Goal: Information Seeking & Learning: Learn about a topic

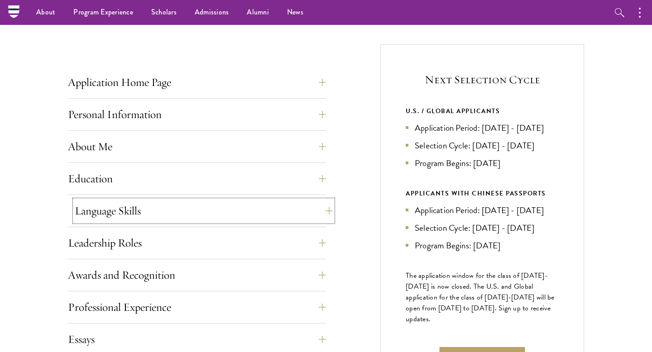
click at [232, 212] on button "Language Skills" at bounding box center [204, 211] width 258 height 22
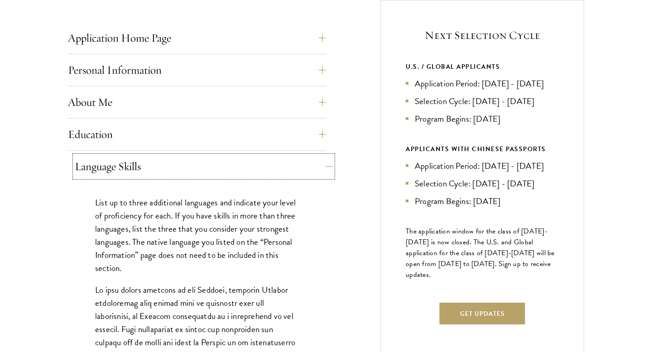
scroll to position [368, 0]
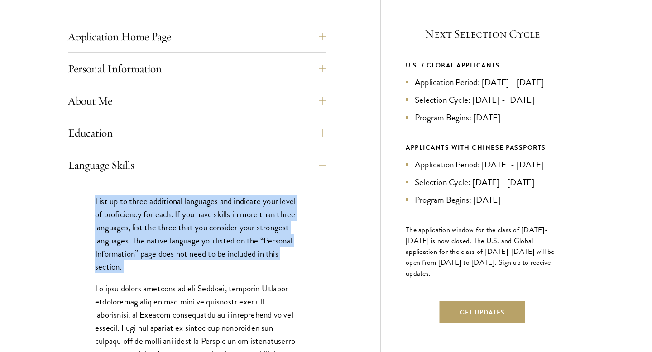
drag, startPoint x: 92, startPoint y: 203, endPoint x: 217, endPoint y: 279, distance: 145.4
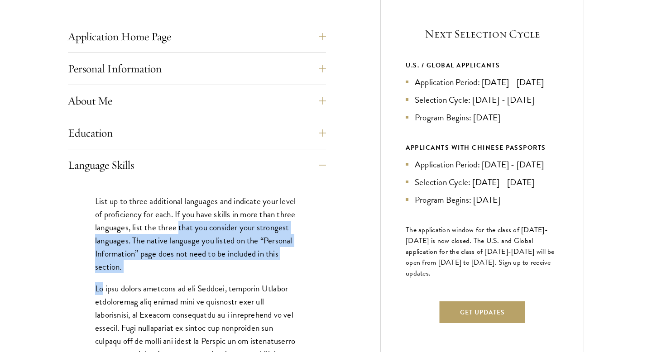
drag, startPoint x: 217, startPoint y: 279, endPoint x: 190, endPoint y: 223, distance: 61.2
click at [190, 223] on p "List up to three additional languages and indicate your level of proficiency fo…" at bounding box center [197, 234] width 204 height 79
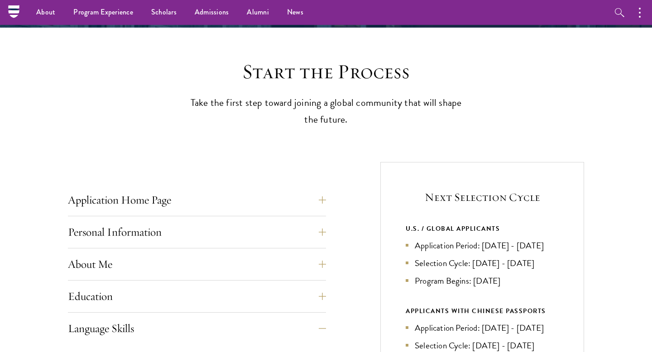
scroll to position [208, 0]
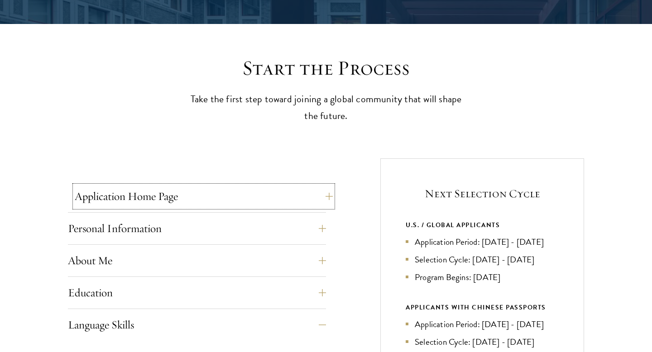
click at [201, 188] on button "Application Home Page" at bounding box center [204, 197] width 258 height 22
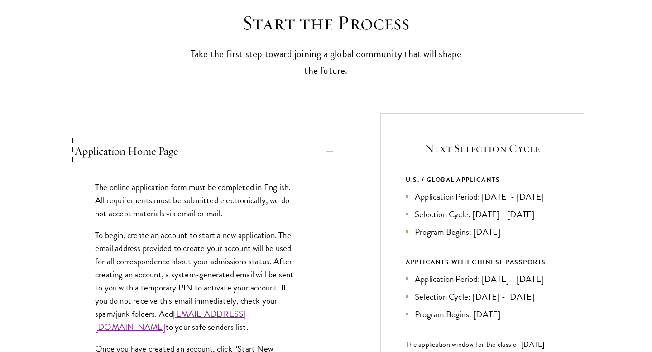
scroll to position [269, 0]
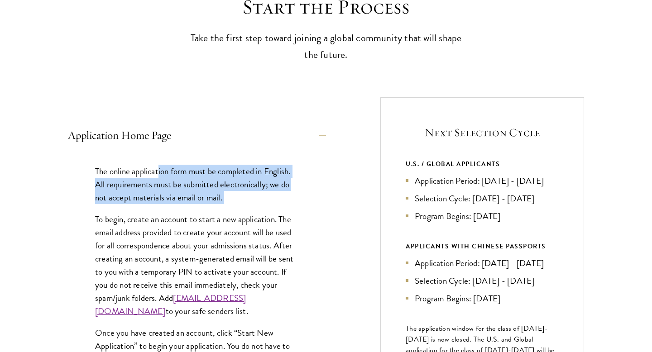
drag, startPoint x: 159, startPoint y: 173, endPoint x: 228, endPoint y: 204, distance: 76.3
click at [228, 204] on div "The online application form must be completed in English. All requirements must…" at bounding box center [197, 346] width 258 height 391
drag, startPoint x: 228, startPoint y: 204, endPoint x: 120, endPoint y: 170, distance: 113.2
click at [120, 170] on div "The online application form must be completed in English. All requirements must…" at bounding box center [197, 346] width 258 height 391
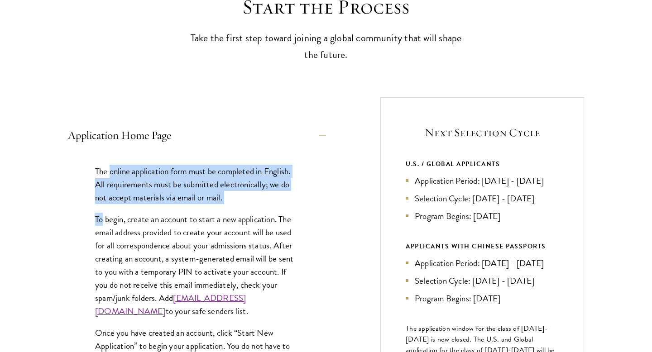
click at [120, 170] on p "The online application form must be completed in English. All requirements must…" at bounding box center [197, 184] width 204 height 39
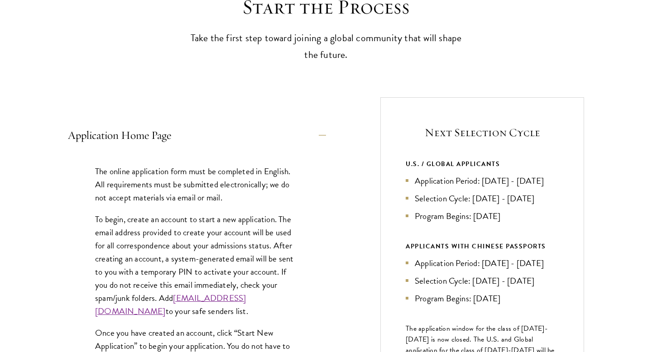
scroll to position [295, 0]
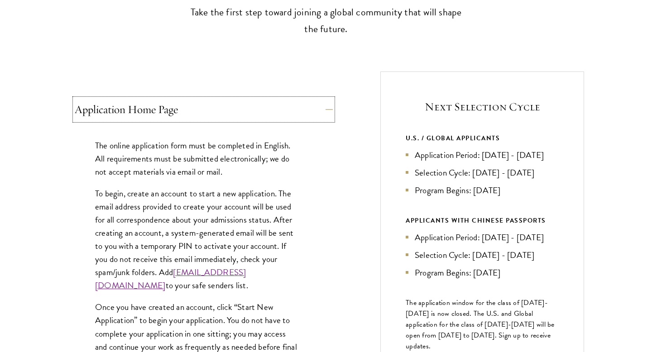
click at [127, 116] on button "Application Home Page" at bounding box center [204, 110] width 258 height 22
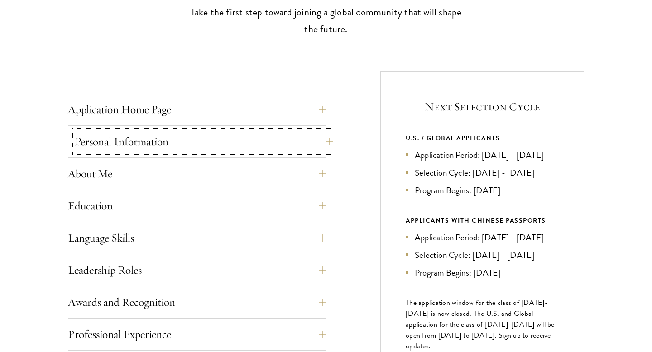
click at [127, 144] on button "Personal Information" at bounding box center [204, 142] width 258 height 22
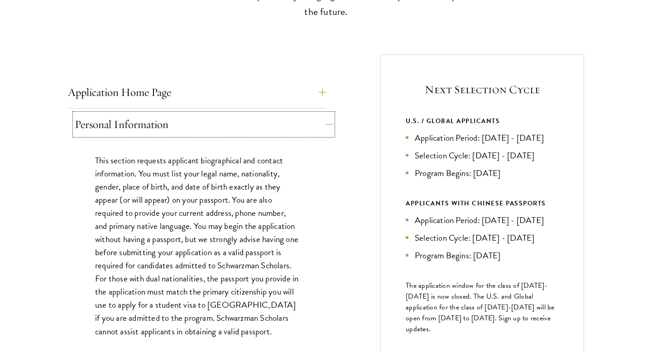
scroll to position [313, 0]
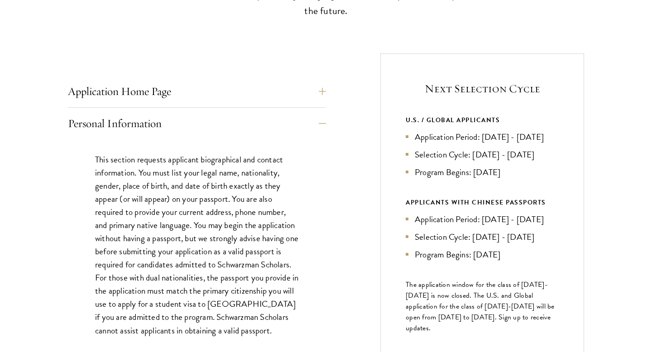
click at [129, 140] on div "This section requests applicant biographical and contact information. You must …" at bounding box center [197, 250] width 258 height 221
click at [128, 133] on button "Personal Information" at bounding box center [204, 124] width 258 height 22
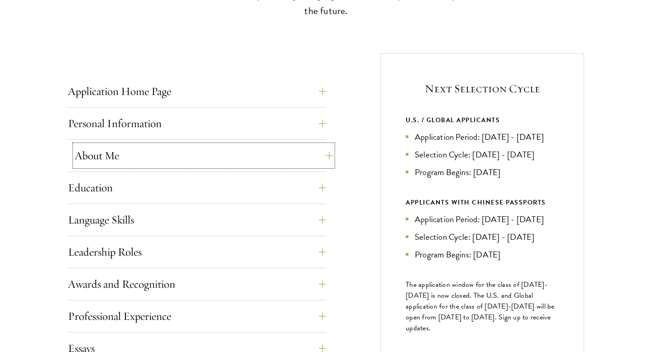
click at [127, 150] on button "About Me" at bounding box center [204, 156] width 258 height 22
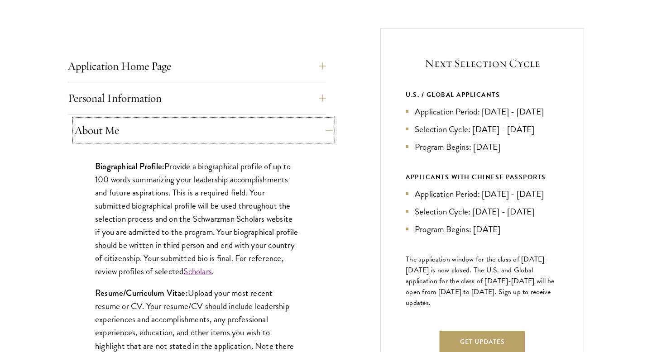
scroll to position [342, 0]
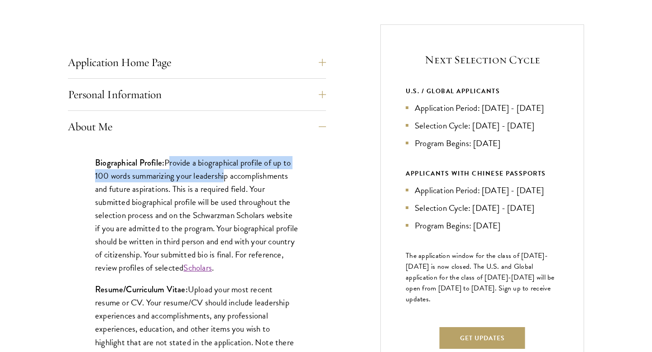
drag, startPoint x: 170, startPoint y: 166, endPoint x: 224, endPoint y: 181, distance: 56.1
click at [225, 181] on p "Biographical Profile: Provide a biographical profile of up to 100 words summari…" at bounding box center [197, 215] width 204 height 119
click at [224, 181] on p "Biographical Profile: Provide a biographical profile of up to 100 words summari…" at bounding box center [197, 215] width 204 height 119
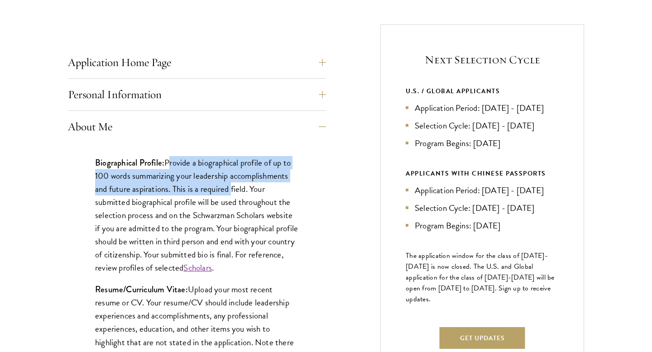
drag, startPoint x: 233, startPoint y: 195, endPoint x: 171, endPoint y: 158, distance: 72.3
click at [171, 158] on p "Biographical Profile: Provide a biographical profile of up to 100 words summari…" at bounding box center [197, 215] width 204 height 119
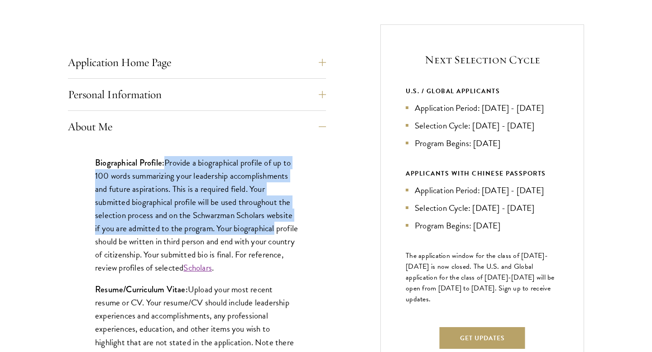
drag, startPoint x: 171, startPoint y: 158, endPoint x: 308, endPoint y: 224, distance: 152.6
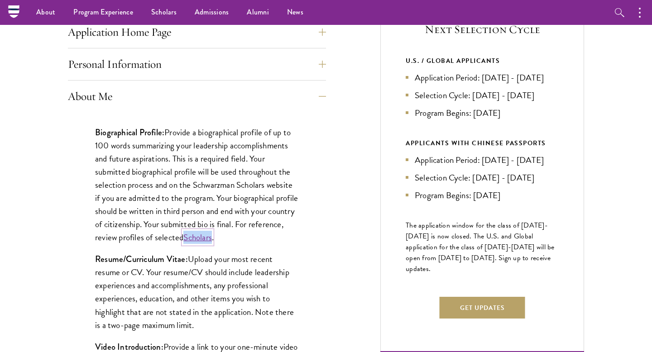
scroll to position [337, 0]
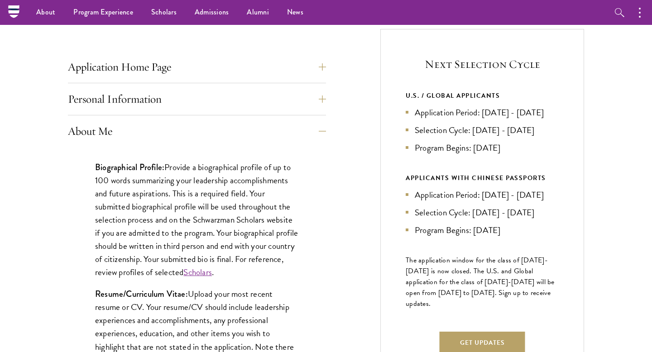
click at [222, 144] on div "About Me Biographical Profile: Provide a biographical profile of up to 100 word…" at bounding box center [197, 353] width 258 height 467
click at [221, 130] on button "About Me" at bounding box center [204, 131] width 258 height 22
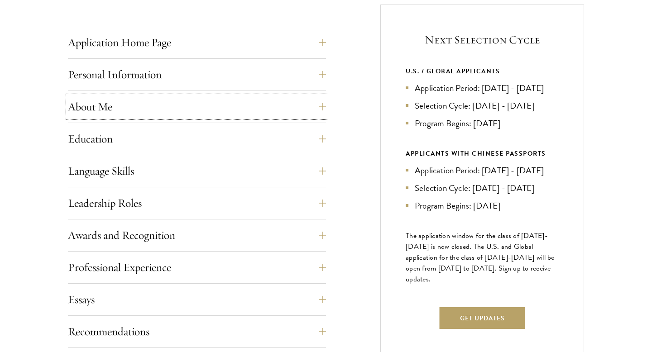
scroll to position [363, 0]
click at [164, 140] on button "Education" at bounding box center [204, 138] width 258 height 22
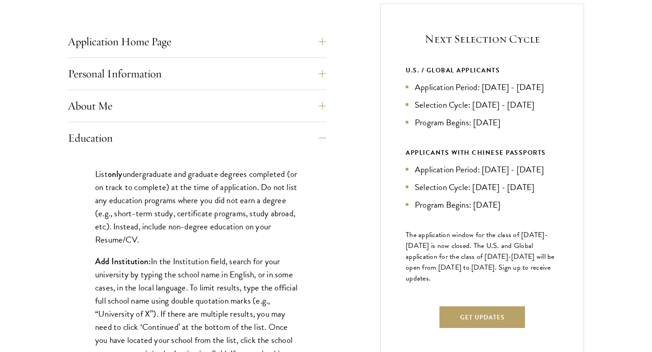
drag, startPoint x: 138, startPoint y: 175, endPoint x: 270, endPoint y: 246, distance: 149.6
click at [270, 246] on p "List only undergraduate and graduate degrees completed (or on track to complete…" at bounding box center [197, 207] width 204 height 79
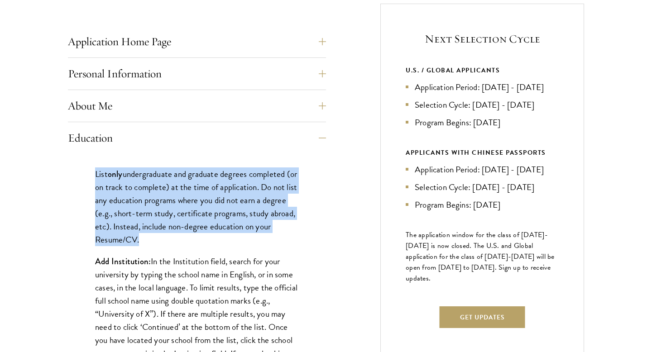
drag, startPoint x: 270, startPoint y: 246, endPoint x: 97, endPoint y: 174, distance: 187.2
click at [97, 174] on p "List only undergraduate and graduate degrees completed (or on track to complete…" at bounding box center [197, 207] width 204 height 79
drag, startPoint x: 97, startPoint y: 174, endPoint x: 240, endPoint y: 244, distance: 158.8
click at [240, 244] on p "List only undergraduate and graduate degrees completed (or on track to complete…" at bounding box center [197, 207] width 204 height 79
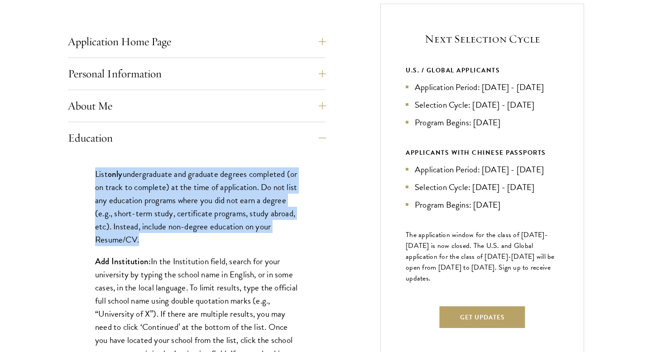
click at [240, 244] on p "List only undergraduate and graduate degrees completed (or on track to complete…" at bounding box center [197, 207] width 204 height 79
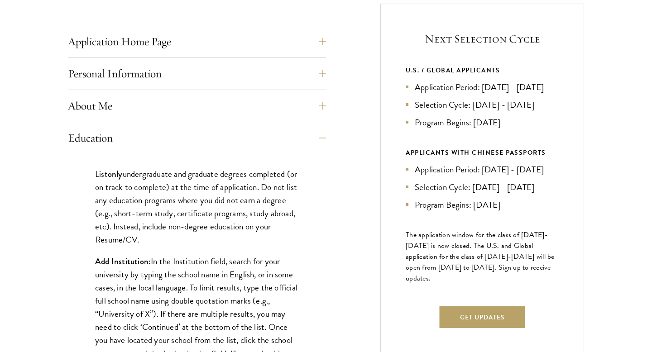
drag, startPoint x: 239, startPoint y: 244, endPoint x: 106, endPoint y: 164, distance: 155.0
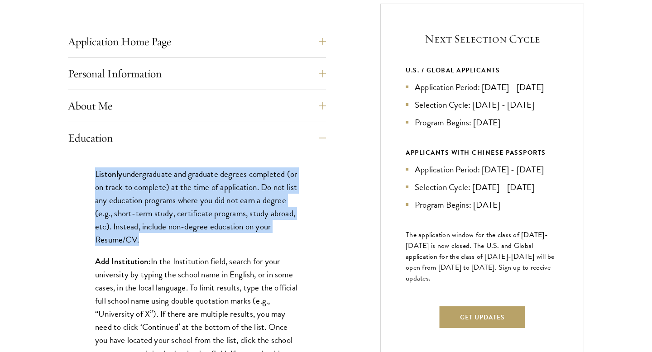
drag, startPoint x: 95, startPoint y: 172, endPoint x: 228, endPoint y: 248, distance: 153.6
drag, startPoint x: 228, startPoint y: 248, endPoint x: 74, endPoint y: 177, distance: 170.1
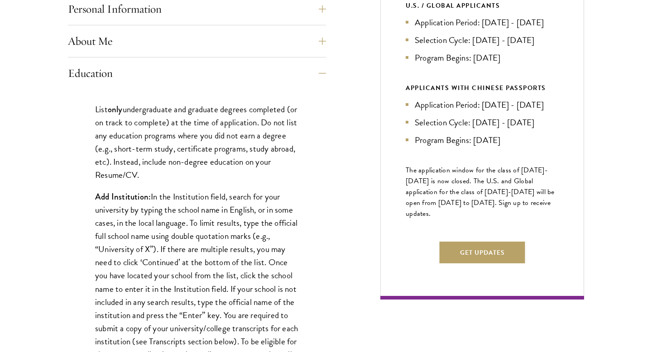
scroll to position [429, 0]
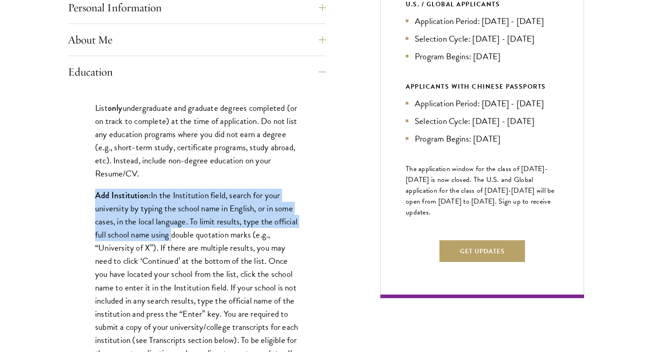
drag, startPoint x: 97, startPoint y: 198, endPoint x: 170, endPoint y: 232, distance: 80.6
click at [170, 232] on p "Add Institution: In the Institution field, search for your university by typing…" at bounding box center [197, 288] width 204 height 198
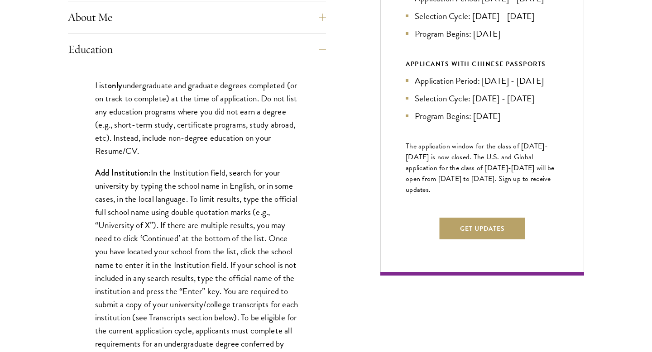
scroll to position [453, 0]
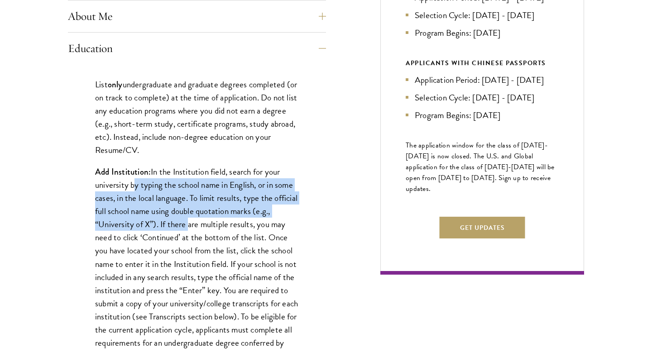
drag, startPoint x: 131, startPoint y: 189, endPoint x: 186, endPoint y: 229, distance: 67.8
click at [186, 229] on p "Add Institution: In the Institution field, search for your university by typing…" at bounding box center [197, 264] width 204 height 198
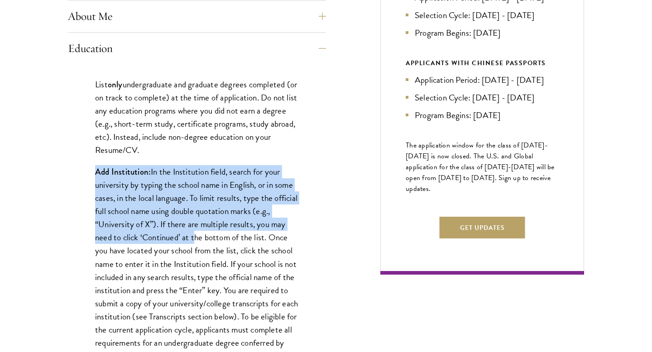
drag, startPoint x: 191, startPoint y: 232, endPoint x: 97, endPoint y: 176, distance: 109.9
click at [97, 176] on p "Add Institution: In the Institution field, search for your university by typing…" at bounding box center [197, 264] width 204 height 198
click at [97, 176] on strong "Add Institution:" at bounding box center [123, 172] width 56 height 12
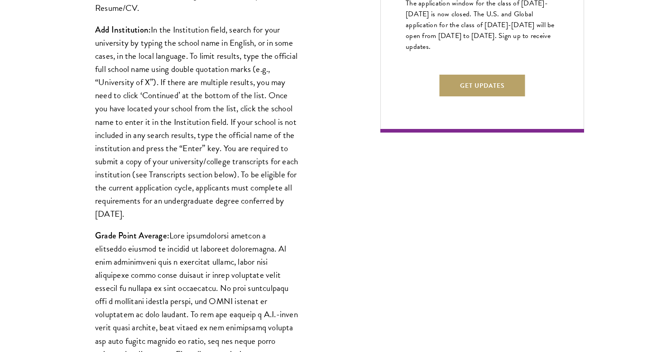
scroll to position [703, 0]
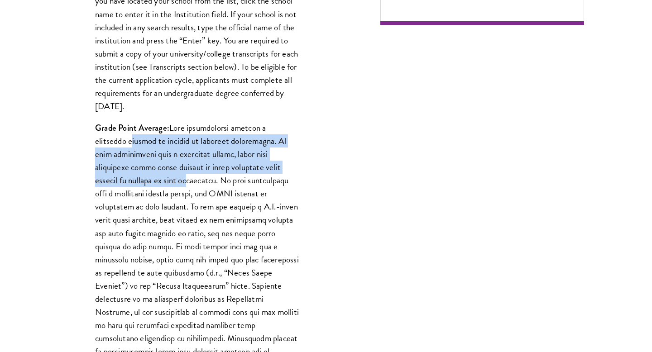
drag, startPoint x: 96, startPoint y: 137, endPoint x: 153, endPoint y: 175, distance: 68.0
click at [153, 175] on p "Grade Point Average:" at bounding box center [197, 252] width 204 height 263
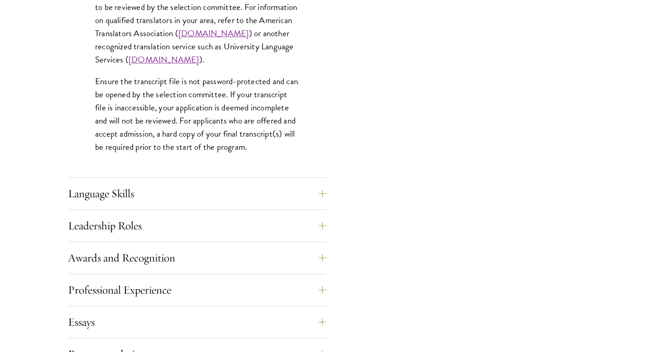
scroll to position [1435, 0]
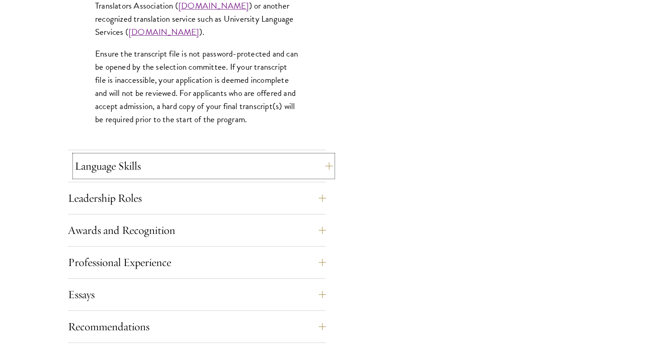
click at [140, 169] on button "Language Skills" at bounding box center [204, 166] width 258 height 22
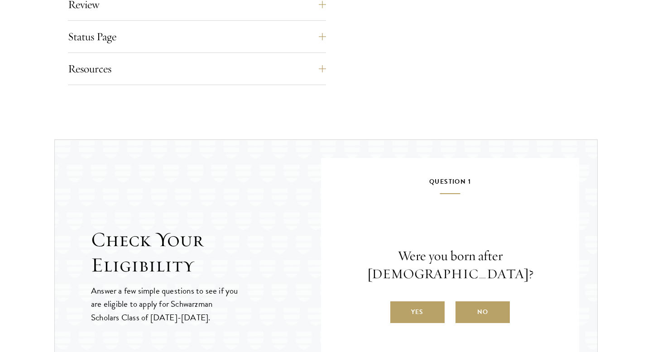
scroll to position [1267, 0]
click at [427, 304] on label "Yes" at bounding box center [417, 312] width 54 height 22
click at [399, 304] on input "Yes" at bounding box center [394, 306] width 8 height 8
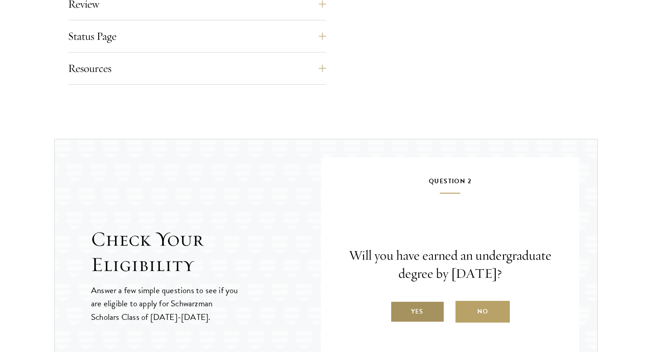
click at [432, 312] on label "Yes" at bounding box center [417, 312] width 54 height 22
click at [399, 310] on input "Yes" at bounding box center [394, 306] width 8 height 8
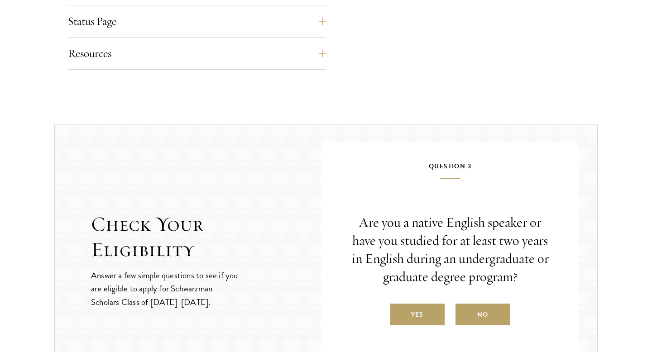
scroll to position [1285, 0]
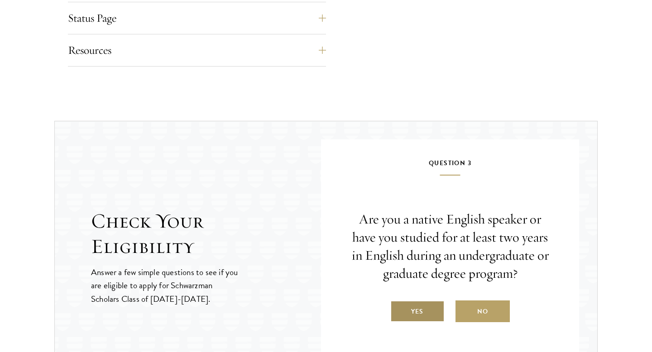
click at [421, 313] on label "Yes" at bounding box center [417, 312] width 54 height 22
click at [399, 310] on input "Yes" at bounding box center [394, 306] width 8 height 8
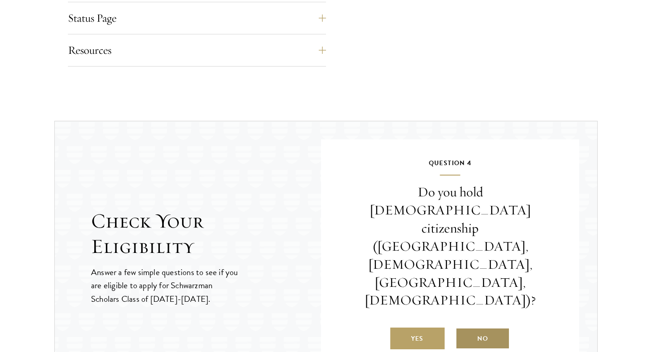
click at [483, 328] on label "No" at bounding box center [483, 339] width 54 height 22
click at [464, 329] on input "No" at bounding box center [460, 333] width 8 height 8
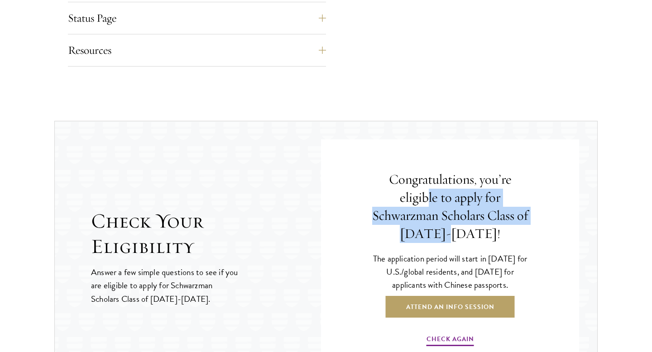
drag, startPoint x: 425, startPoint y: 199, endPoint x: 469, endPoint y: 232, distance: 54.6
click at [469, 230] on h4 "Congratulations, you’re eligible to apply for Schwarzman Scholars Class of 2027…" at bounding box center [450, 207] width 159 height 72
click at [469, 232] on h4 "Congratulations, you’re eligible to apply for Schwarzman Scholars Class of 2027…" at bounding box center [450, 207] width 159 height 72
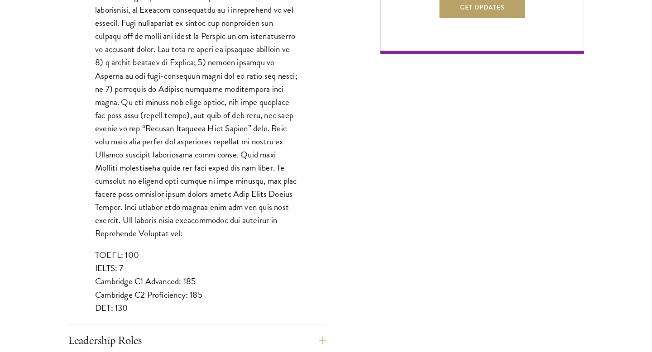
scroll to position [723, 0]
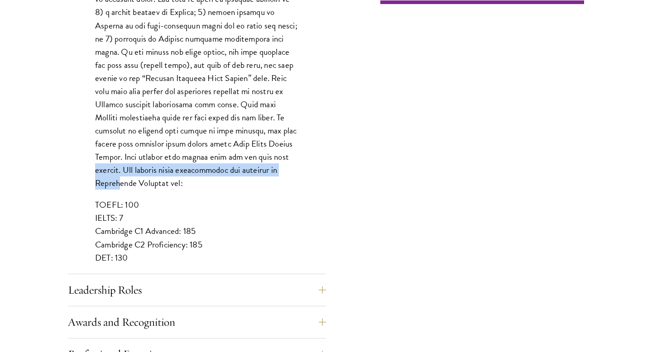
drag, startPoint x: 198, startPoint y: 161, endPoint x: 218, endPoint y: 172, distance: 22.9
click at [220, 172] on p at bounding box center [197, 58] width 204 height 263
click at [218, 172] on p at bounding box center [197, 58] width 204 height 263
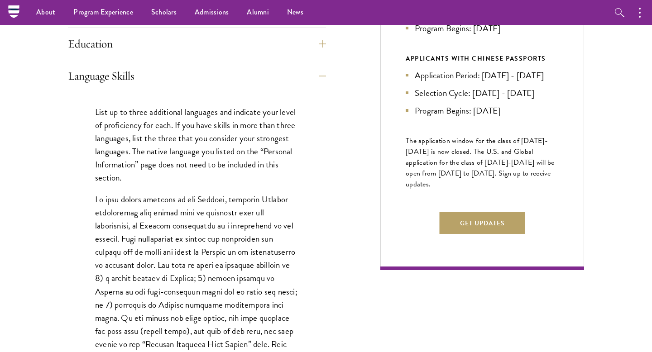
scroll to position [404, 0]
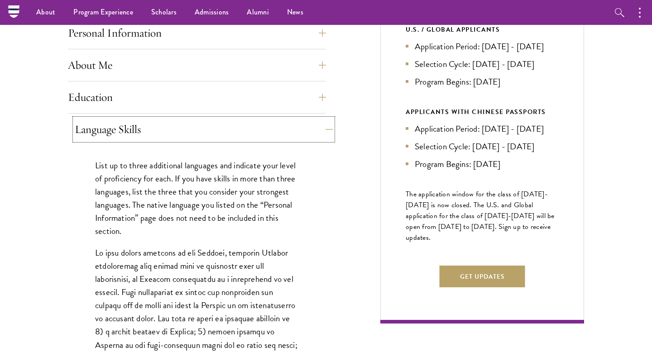
click at [206, 138] on button "Language Skills" at bounding box center [204, 130] width 258 height 22
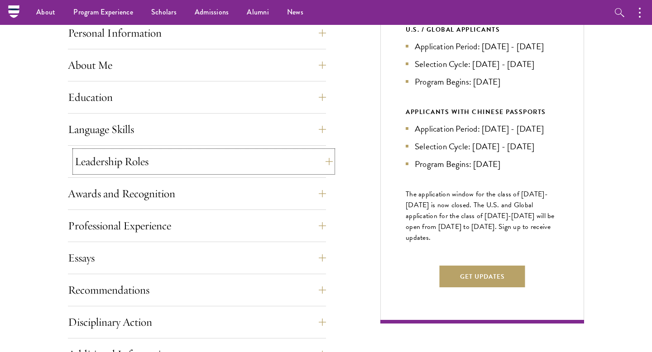
click at [205, 157] on button "Leadership Roles" at bounding box center [204, 162] width 258 height 22
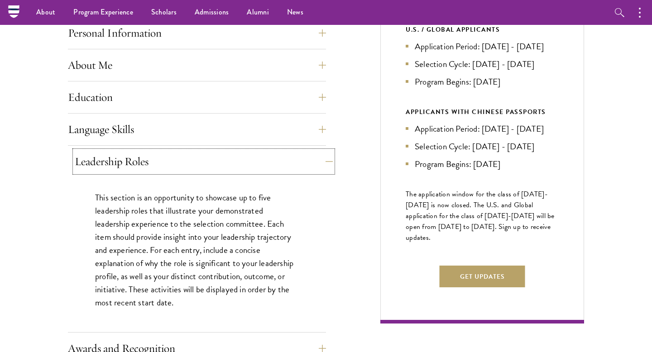
click at [205, 157] on button "Leadership Roles" at bounding box center [204, 162] width 258 height 22
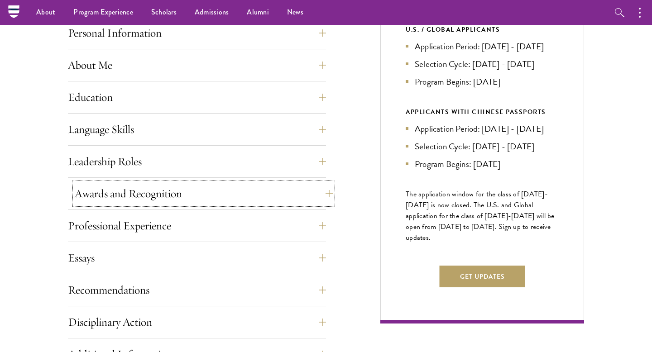
click at [205, 189] on button "Awards and Recognition" at bounding box center [204, 194] width 258 height 22
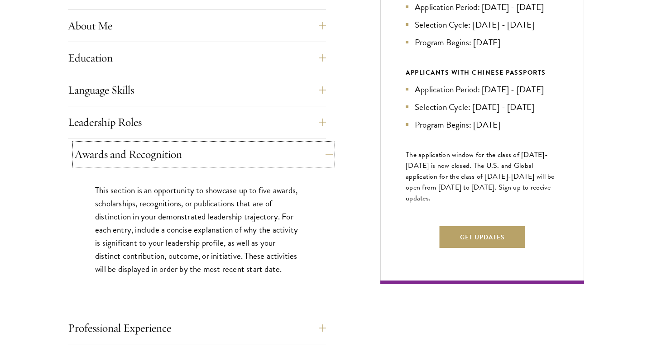
scroll to position [446, 0]
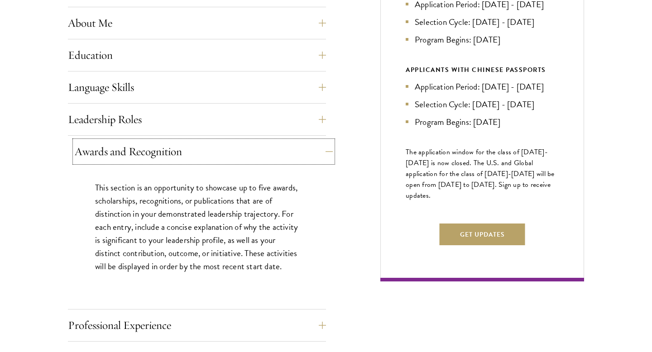
click at [191, 160] on button "Awards and Recognition" at bounding box center [204, 152] width 258 height 22
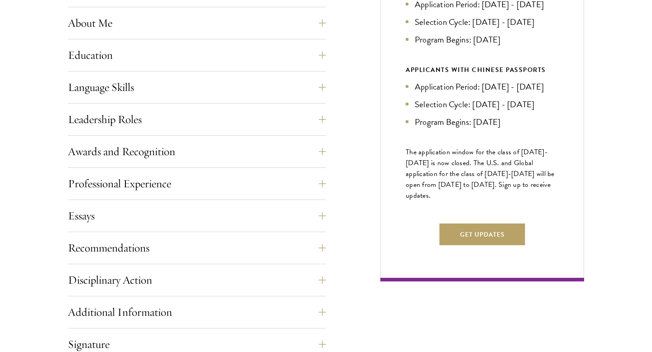
click at [189, 171] on div "Application Home Page The online application form must be completed in English.…" at bounding box center [197, 203] width 258 height 510
click at [189, 175] on button "Professional Experience" at bounding box center [204, 184] width 258 height 22
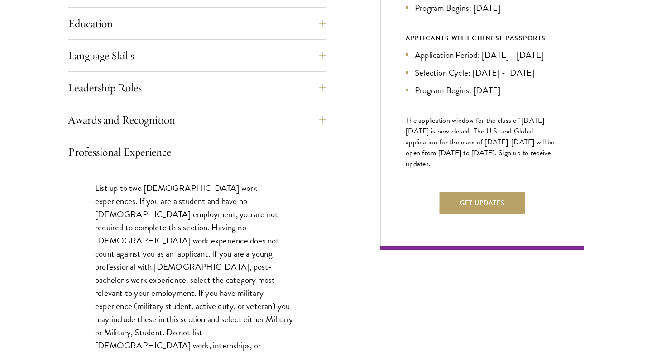
scroll to position [485, 0]
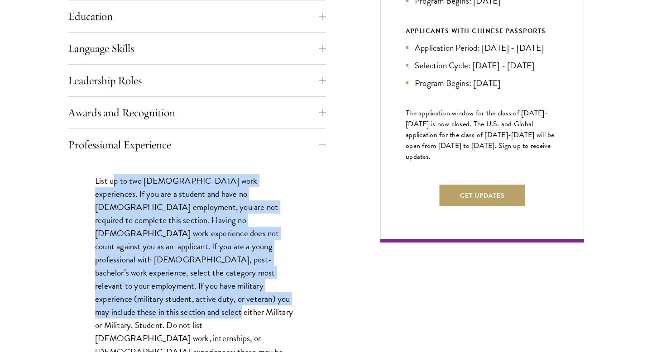
drag, startPoint x: 112, startPoint y: 184, endPoint x: 288, endPoint y: 286, distance: 203.2
click at [288, 286] on p "List up to two full-time work experiences. If you are a student and have no ful…" at bounding box center [197, 318] width 204 height 289
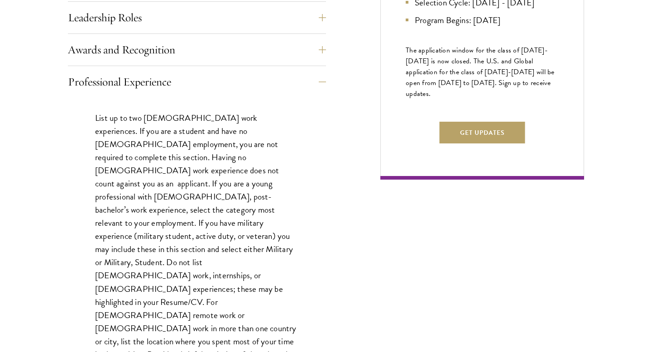
scroll to position [553, 0]
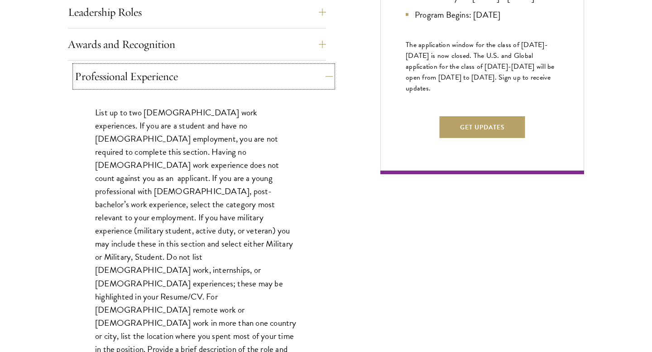
click at [212, 77] on button "Professional Experience" at bounding box center [204, 77] width 258 height 22
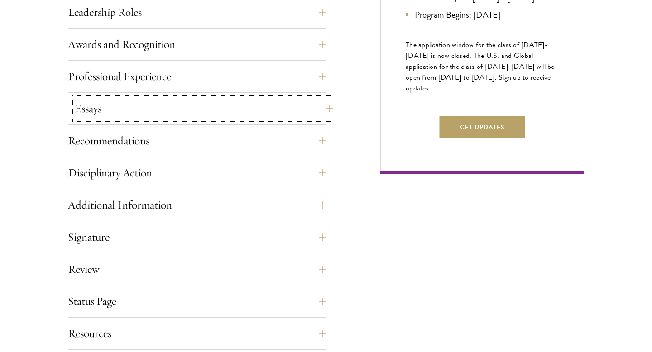
click at [189, 112] on button "Essays" at bounding box center [204, 109] width 258 height 22
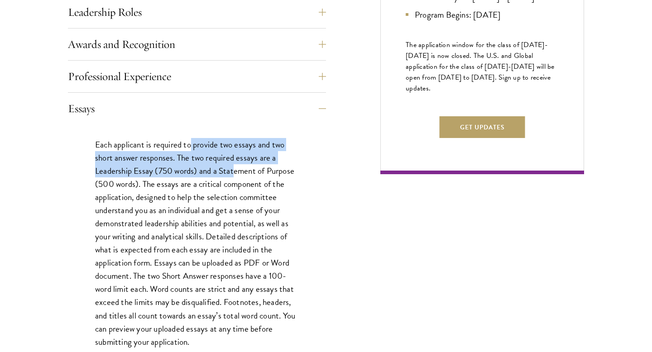
drag, startPoint x: 191, startPoint y: 143, endPoint x: 233, endPoint y: 173, distance: 52.2
click at [233, 173] on p "Each applicant is required to provide two essays and two short answer responses…" at bounding box center [197, 243] width 204 height 211
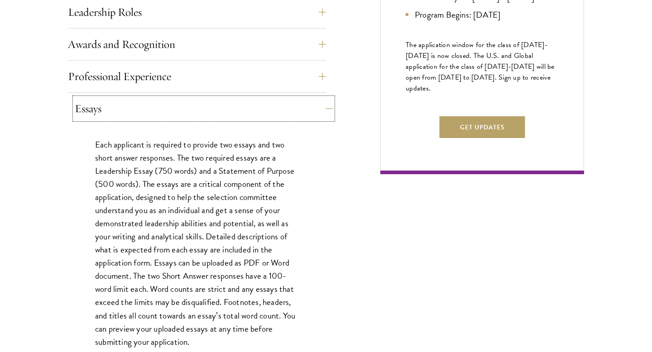
click at [219, 113] on button "Essays" at bounding box center [204, 109] width 258 height 22
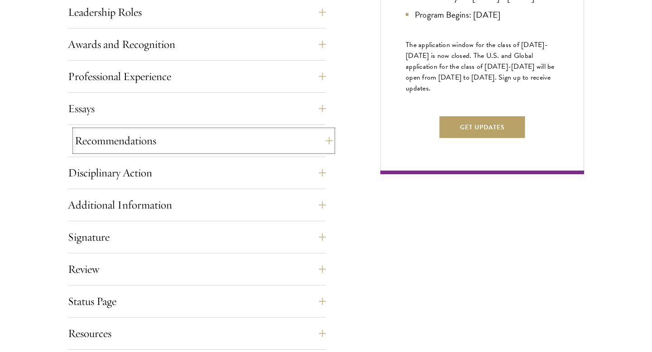
click at [217, 133] on button "Recommendations" at bounding box center [204, 141] width 258 height 22
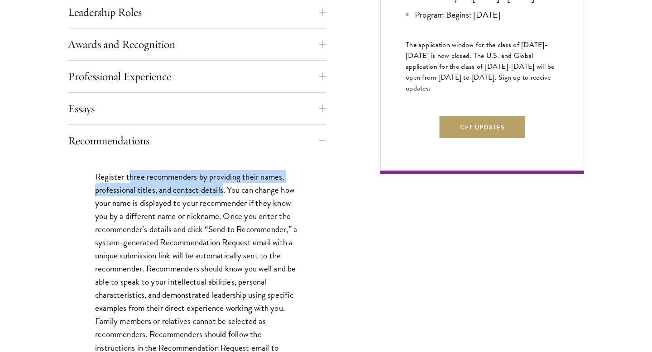
drag, startPoint x: 130, startPoint y: 178, endPoint x: 224, endPoint y: 188, distance: 94.2
click at [224, 188] on p "Register three recommenders by providing their names, professional titles, and …" at bounding box center [197, 275] width 204 height 211
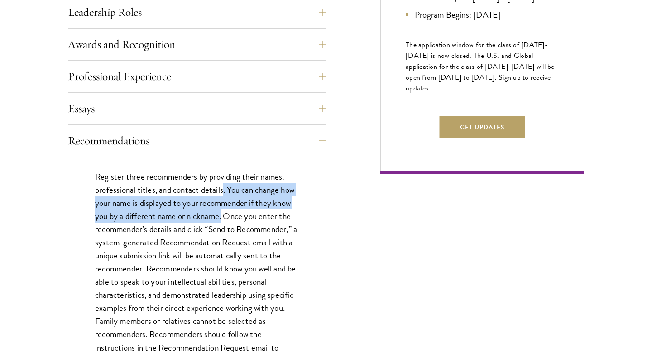
drag, startPoint x: 224, startPoint y: 188, endPoint x: 223, endPoint y: 213, distance: 24.9
click at [223, 213] on p "Register three recommenders by providing their names, professional titles, and …" at bounding box center [197, 275] width 204 height 211
drag, startPoint x: 223, startPoint y: 213, endPoint x: 222, endPoint y: 200, distance: 13.2
click at [222, 200] on p "Register three recommenders by providing their names, professional titles, and …" at bounding box center [197, 275] width 204 height 211
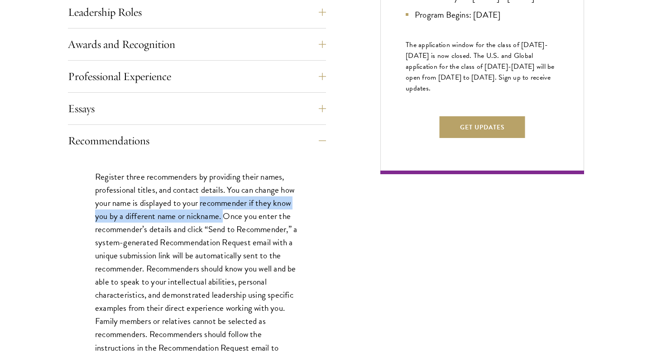
click at [222, 200] on p "Register three recommenders by providing their names, professional titles, and …" at bounding box center [197, 275] width 204 height 211
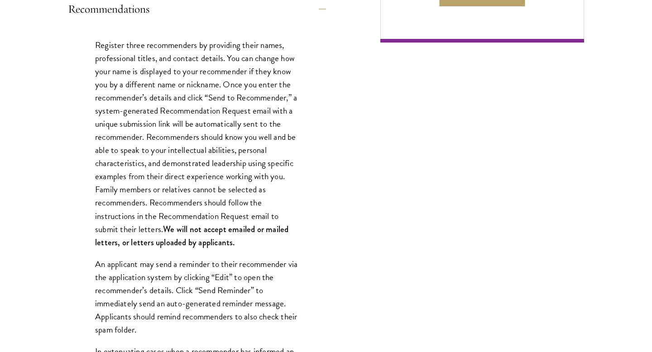
scroll to position [688, 0]
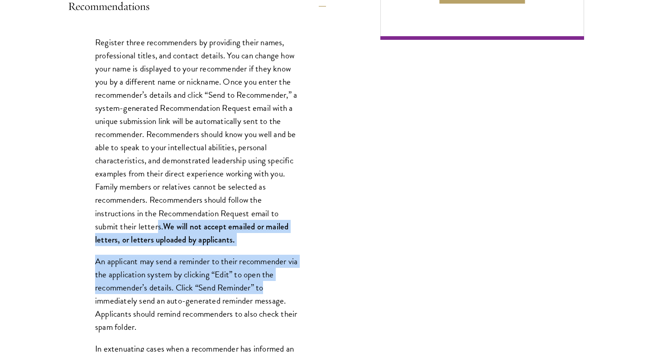
drag, startPoint x: 159, startPoint y: 227, endPoint x: 286, endPoint y: 289, distance: 141.4
click at [286, 289] on p "An applicant may send a reminder to their recommender via the application syste…" at bounding box center [197, 294] width 204 height 79
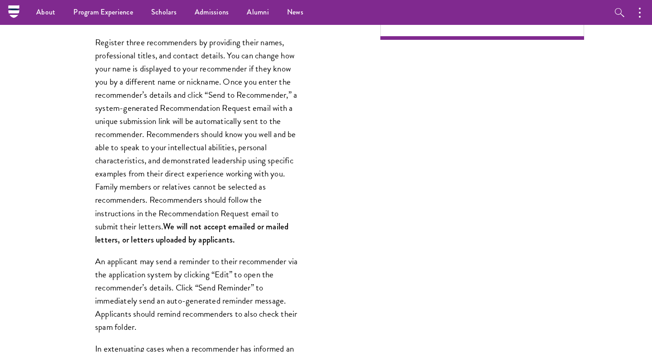
scroll to position [646, 0]
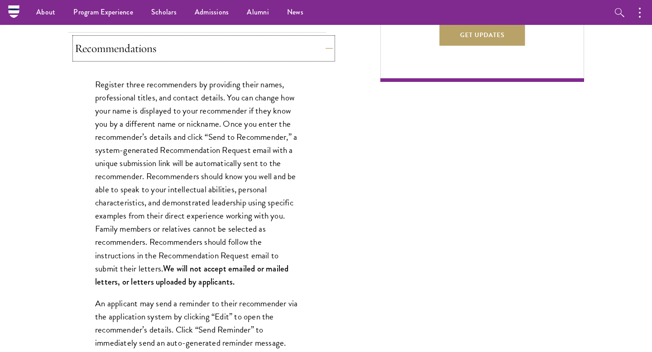
click at [159, 43] on button "Recommendations" at bounding box center [204, 49] width 258 height 22
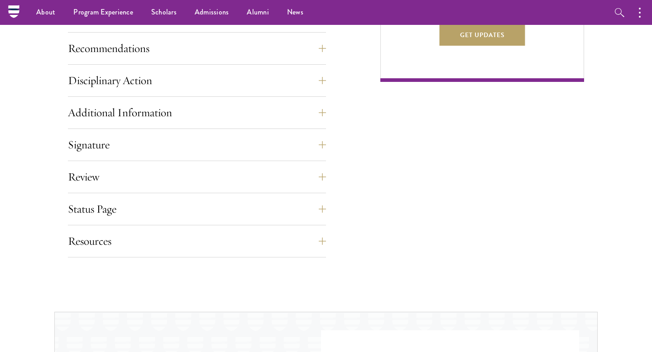
click at [129, 83] on button "Disciplinary Action" at bounding box center [204, 81] width 258 height 22
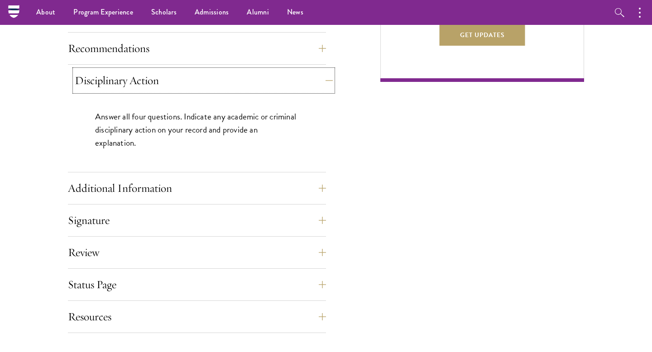
click at [129, 84] on button "Disciplinary Action" at bounding box center [204, 81] width 258 height 22
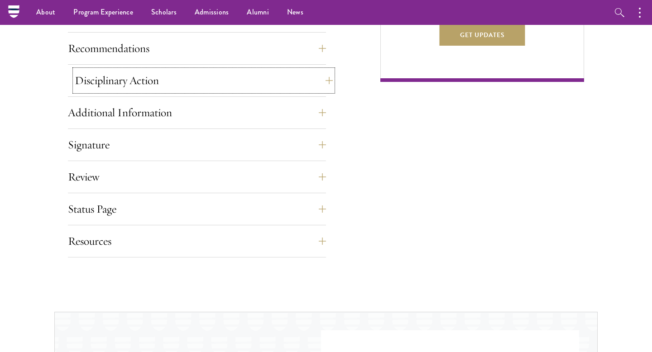
click at [129, 84] on button "Disciplinary Action" at bounding box center [204, 81] width 258 height 22
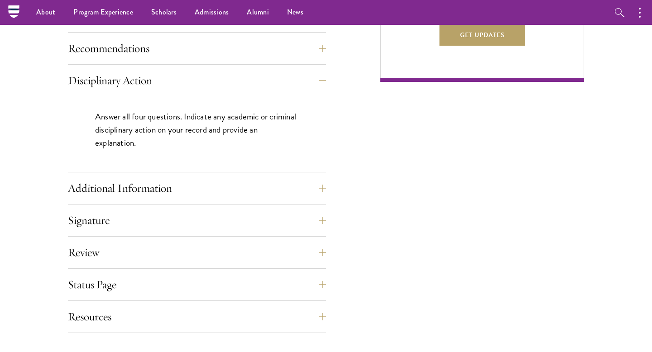
click at [148, 116] on p "Answer all four questions. Indicate any academic or criminal disciplinary actio…" at bounding box center [197, 129] width 204 height 39
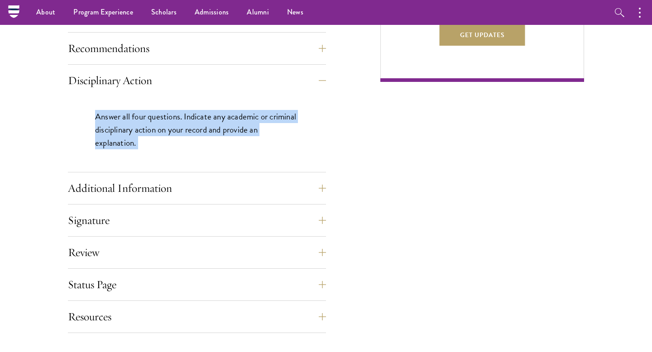
click at [148, 116] on p "Answer all four questions. Indicate any academic or criminal disciplinary actio…" at bounding box center [197, 129] width 204 height 39
click at [157, 120] on p "Answer all four questions. Indicate any academic or criminal disciplinary actio…" at bounding box center [197, 129] width 204 height 39
drag, startPoint x: 96, startPoint y: 120, endPoint x: 159, endPoint y: 151, distance: 70.1
click at [159, 151] on div "Answer all four questions. Indicate any academic or criminal disciplinary actio…" at bounding box center [197, 134] width 258 height 76
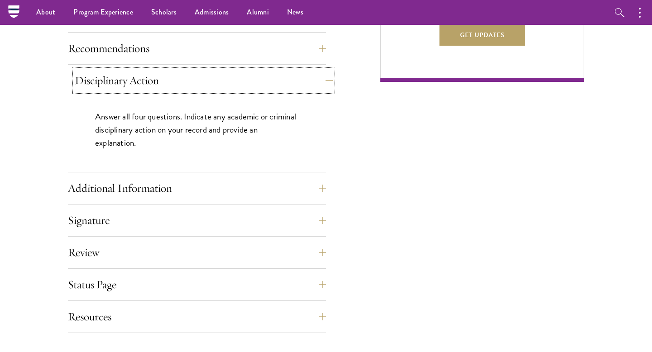
click at [154, 81] on button "Disciplinary Action" at bounding box center [204, 81] width 258 height 22
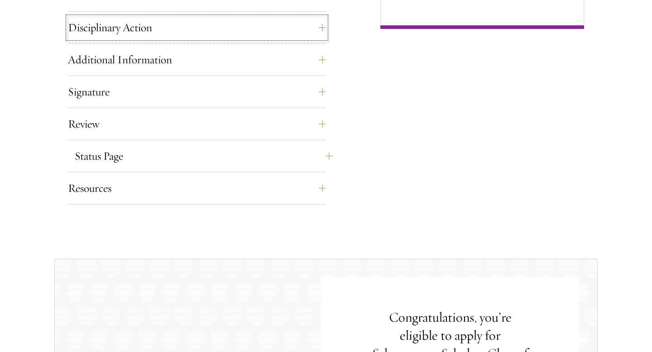
scroll to position [700, 0]
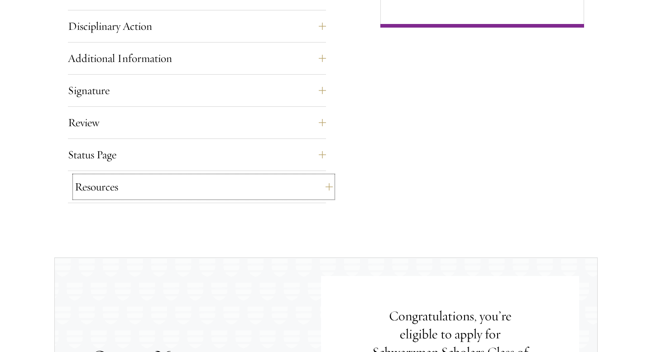
click at [159, 191] on button "Resources" at bounding box center [204, 187] width 258 height 22
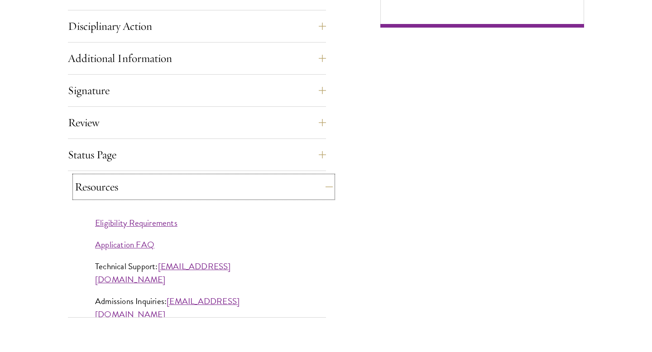
click at [159, 191] on button "Resources" at bounding box center [204, 187] width 258 height 22
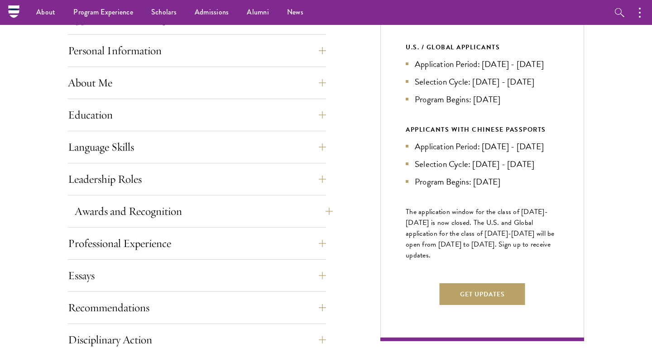
scroll to position [0, 0]
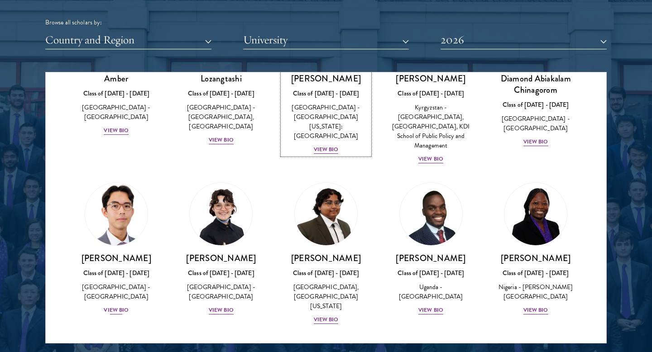
scroll to position [110, 0]
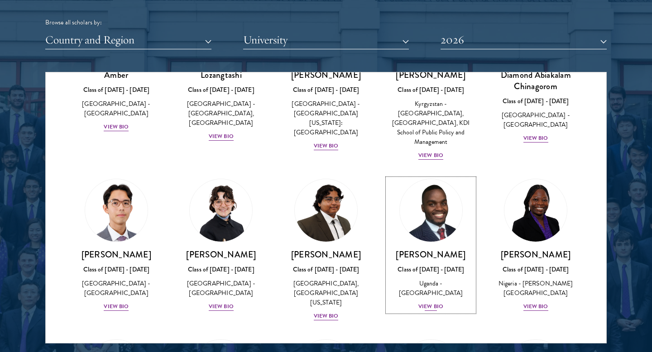
click at [433, 308] on div "View Bio" at bounding box center [431, 307] width 25 height 9
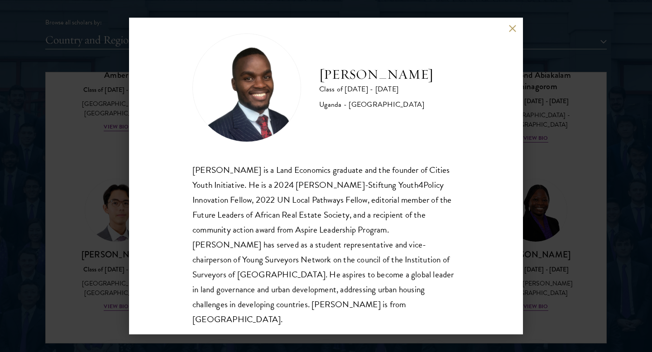
scroll to position [12, 0]
click at [510, 23] on div "[PERSON_NAME] Class of [DATE] - [DATE] [GEOGRAPHIC_DATA] - [GEOGRAPHIC_DATA] [G…" at bounding box center [326, 176] width 394 height 317
click at [511, 29] on button at bounding box center [513, 28] width 8 height 8
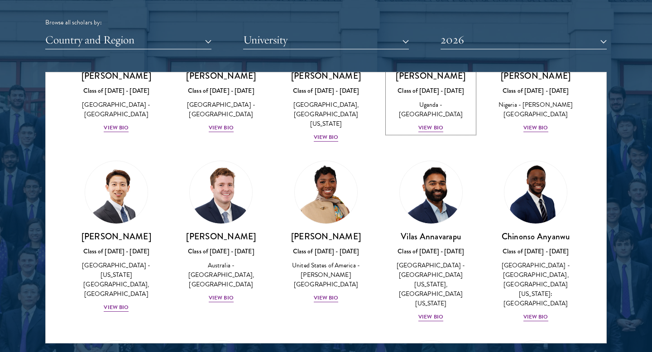
scroll to position [289, 0]
click at [220, 294] on div "View Bio" at bounding box center [221, 298] width 25 height 9
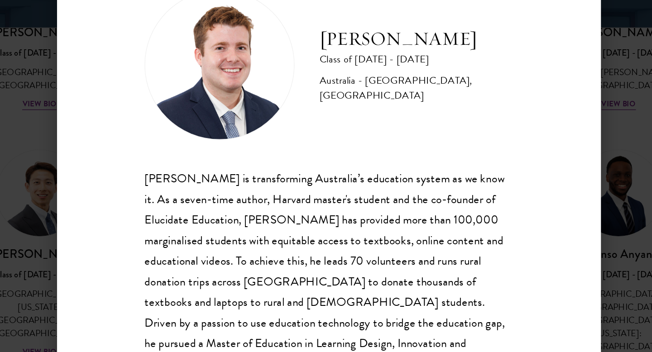
scroll to position [13, 0]
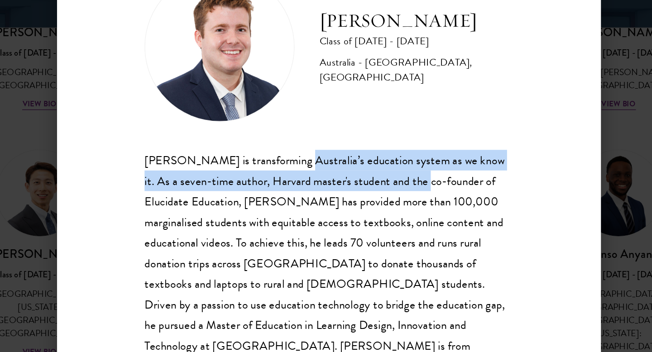
drag, startPoint x: 299, startPoint y: 171, endPoint x: 382, endPoint y: 178, distance: 83.7
click at [382, 178] on div "[PERSON_NAME] is transforming Australia’s education system as we know it. As a …" at bounding box center [326, 243] width 267 height 165
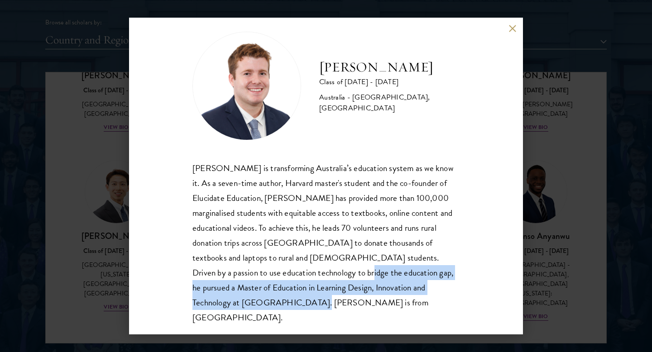
drag, startPoint x: 287, startPoint y: 274, endPoint x: 379, endPoint y: 307, distance: 97.6
click at [379, 307] on div "[PERSON_NAME] is transforming Australia’s education system as we know it. As a …" at bounding box center [326, 243] width 267 height 165
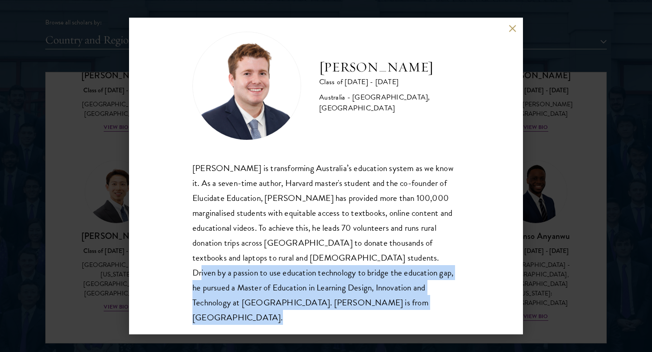
drag, startPoint x: 379, startPoint y: 307, endPoint x: 353, endPoint y: 245, distance: 66.8
click at [353, 246] on div "[PERSON_NAME] is transforming Australia’s education system as we know it. As a …" at bounding box center [326, 243] width 267 height 165
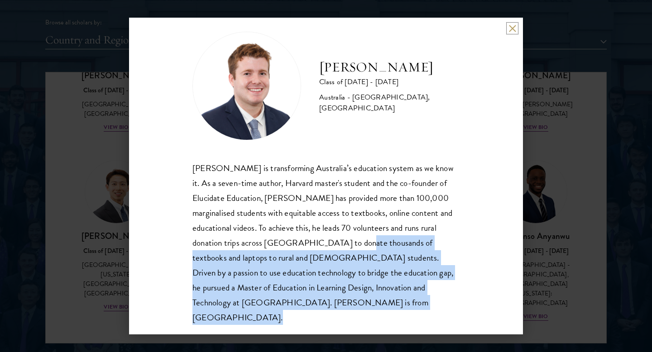
click at [512, 28] on button at bounding box center [513, 28] width 8 height 8
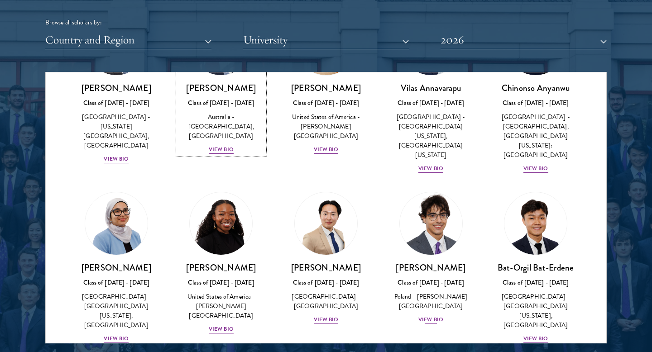
scroll to position [454, 0]
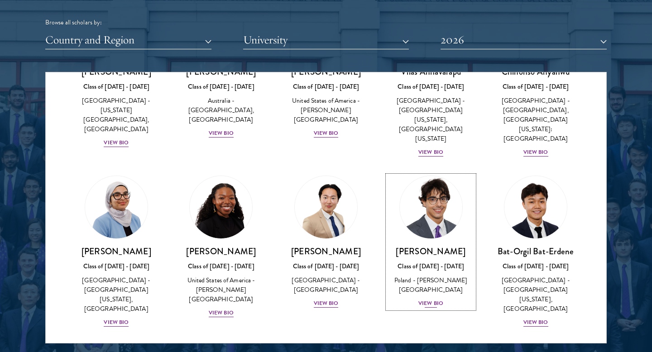
click at [436, 299] on div "View Bio" at bounding box center [431, 303] width 25 height 9
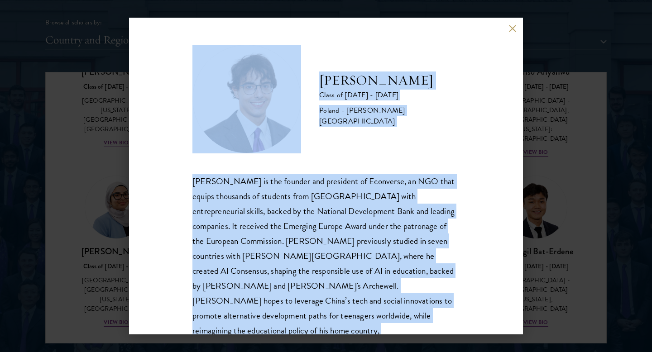
click at [353, 228] on div "[PERSON_NAME] is the founder and president of Econverse, an NGO that equips tho…" at bounding box center [326, 264] width 267 height 180
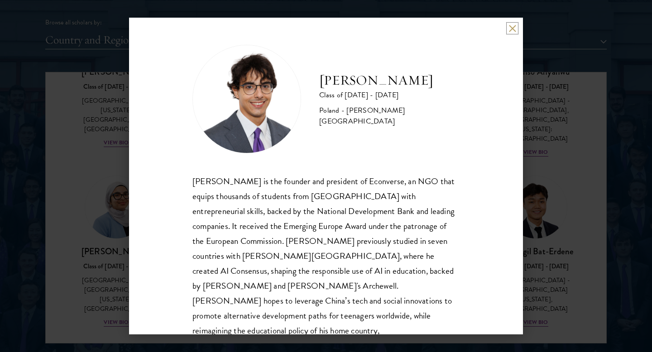
click at [513, 30] on button at bounding box center [513, 28] width 8 height 8
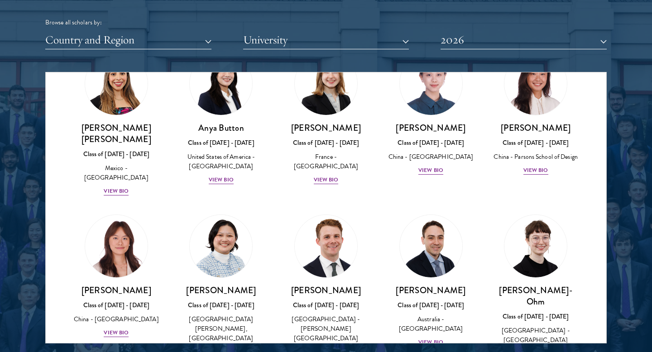
scroll to position [764, 0]
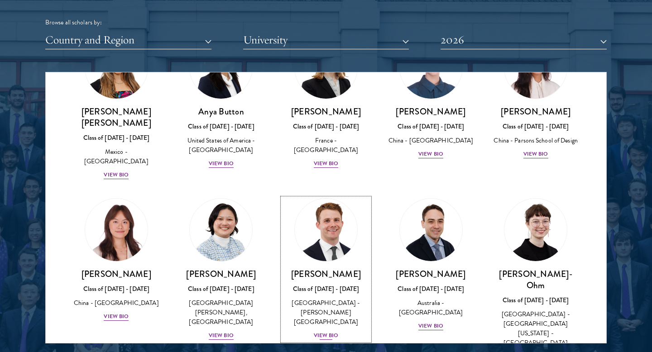
click at [326, 332] on div "View Bio" at bounding box center [326, 336] width 25 height 9
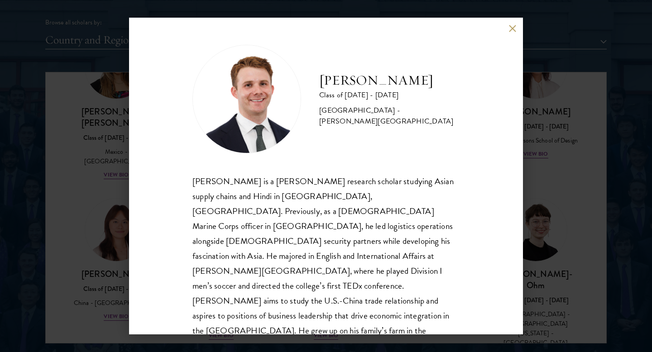
click at [516, 26] on div "[PERSON_NAME] Class of [DATE] - [DATE] [GEOGRAPHIC_DATA] - [PERSON_NAME][GEOGRA…" at bounding box center [326, 176] width 394 height 317
